Goal: Book appointment/travel/reservation

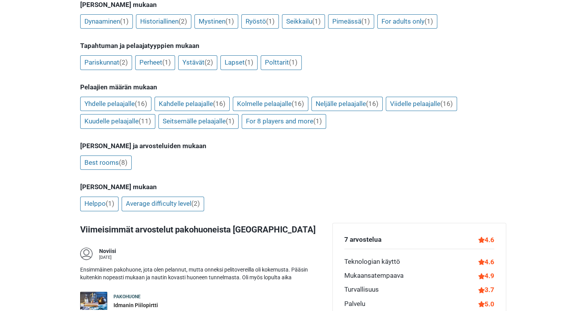
scroll to position [175, 0]
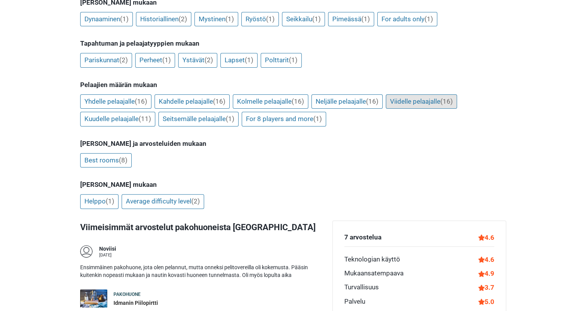
click at [431, 95] on link "Viidelle pelaajalle (16)" at bounding box center [421, 102] width 71 height 15
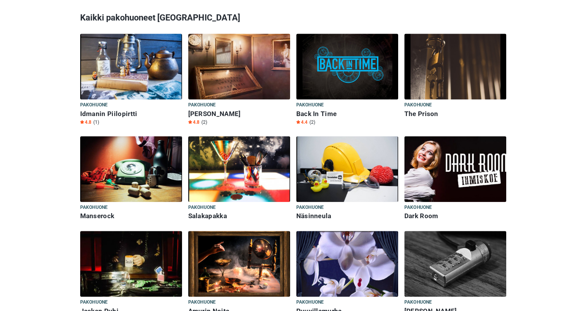
scroll to position [676, 0]
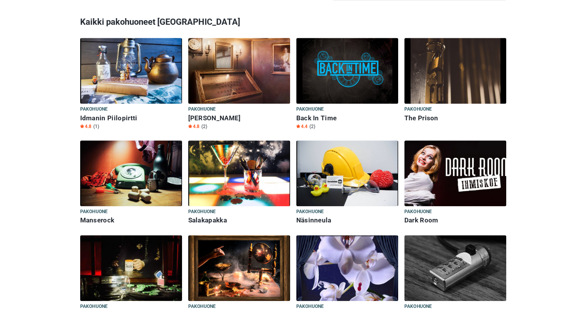
click at [204, 72] on img at bounding box center [239, 71] width 102 height 66
click at [119, 114] on h6 "Idmanin Piilopirtti" at bounding box center [131, 118] width 102 height 8
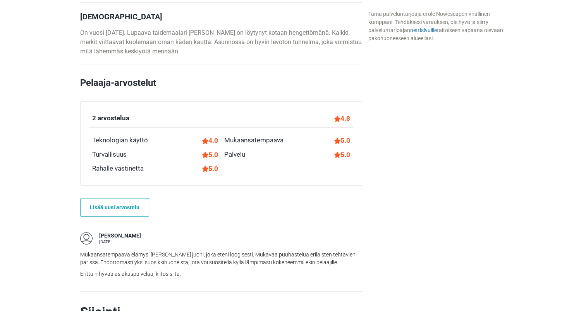
scroll to position [421, 0]
